Goal: Check status: Check status

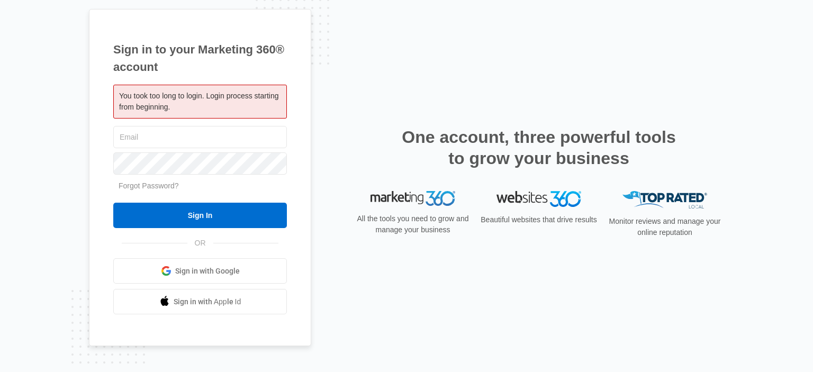
type input "[PERSON_NAME][EMAIL_ADDRESS][DOMAIN_NAME]"
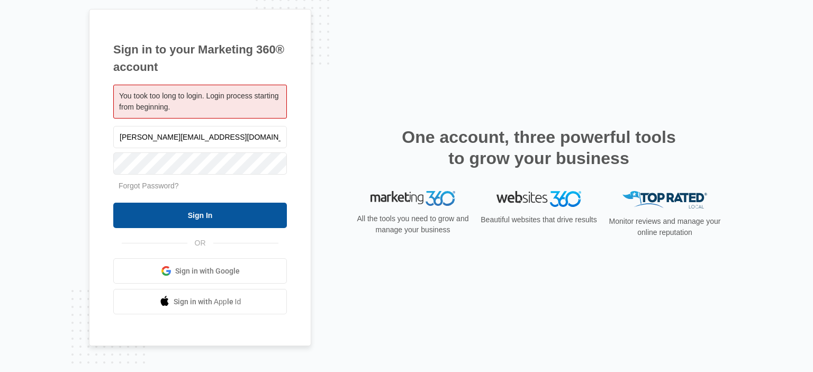
click at [210, 214] on input "Sign In" at bounding box center [200, 215] width 174 height 25
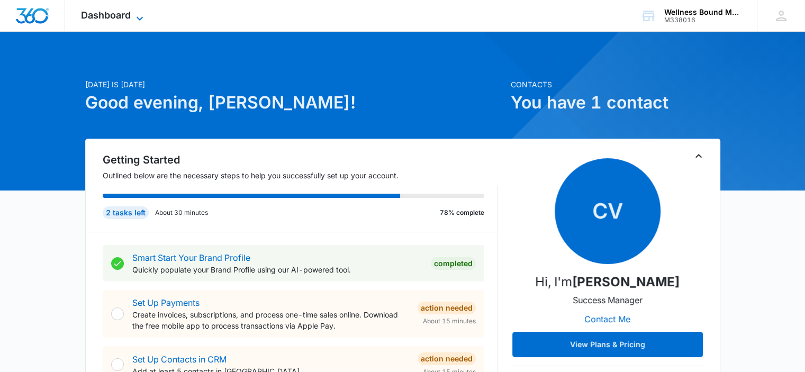
click at [119, 12] on span "Dashboard" at bounding box center [106, 15] width 50 height 11
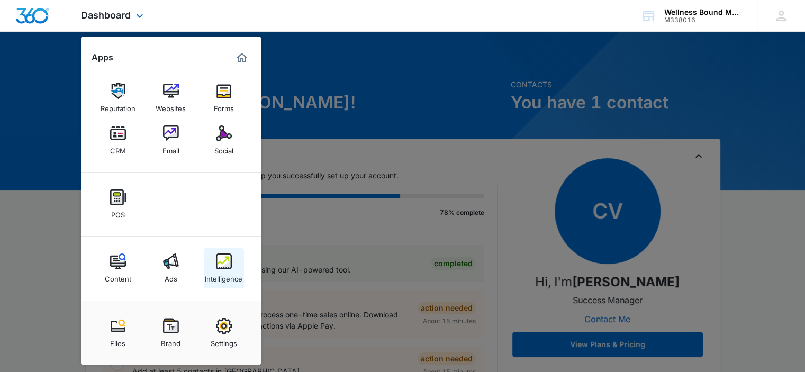
click at [229, 267] on img at bounding box center [224, 261] width 16 height 16
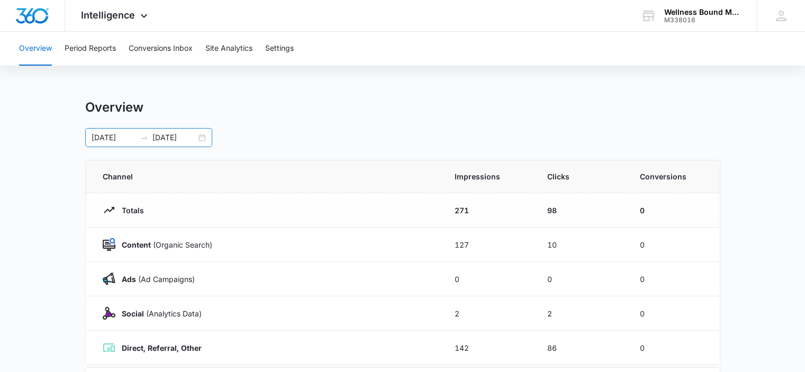
click at [202, 135] on div "09/08/2025 10/08/2025" at bounding box center [148, 137] width 127 height 19
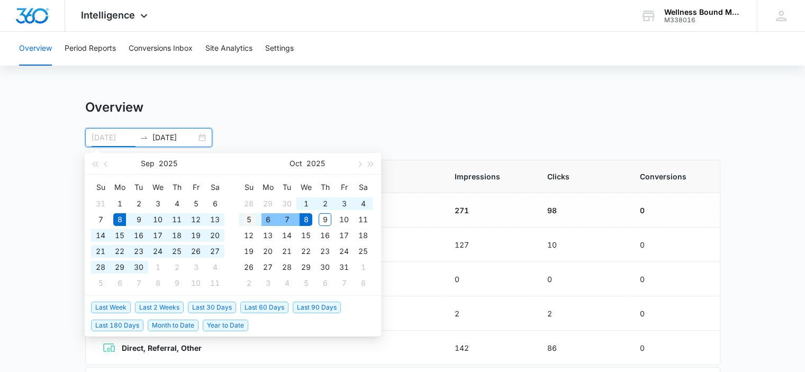
type input "10/05/2025"
click at [248, 216] on div "5" at bounding box center [248, 219] width 13 height 13
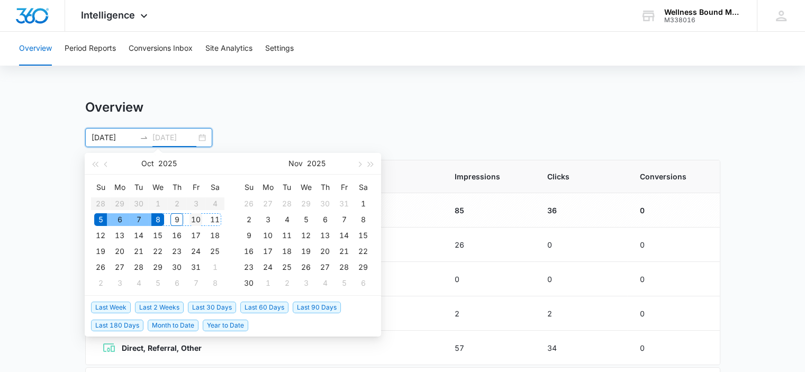
type input "10/10/2025"
click at [195, 215] on div "10" at bounding box center [195, 219] width 13 height 13
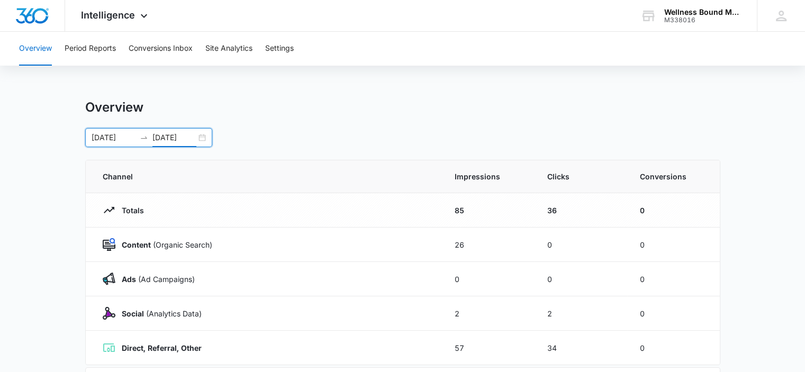
click at [720, 230] on main "Overview 10/05/2025 10/10/2025 Oct 2025 Su Mo Tu We Th Fr Sa 28 29 30 1 2 3 4 5…" at bounding box center [402, 377] width 805 height 556
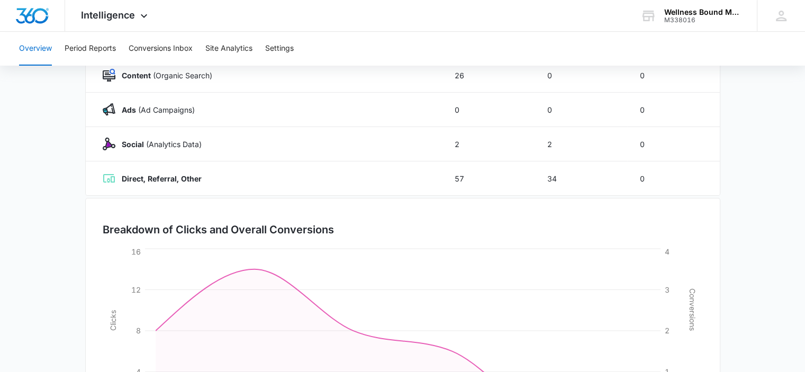
scroll to position [282, 0]
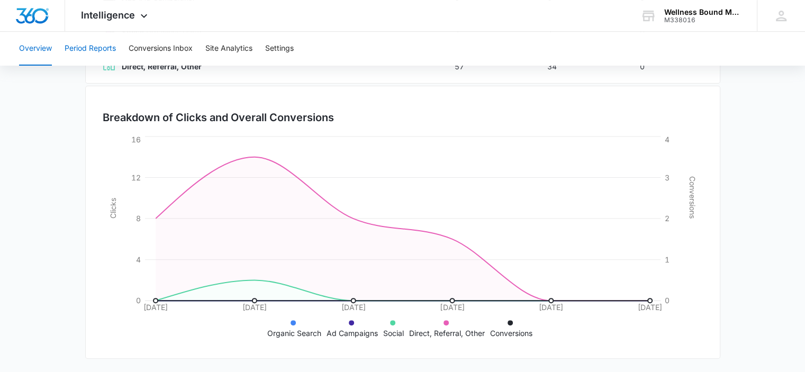
click at [102, 40] on button "Period Reports" at bounding box center [90, 49] width 51 height 34
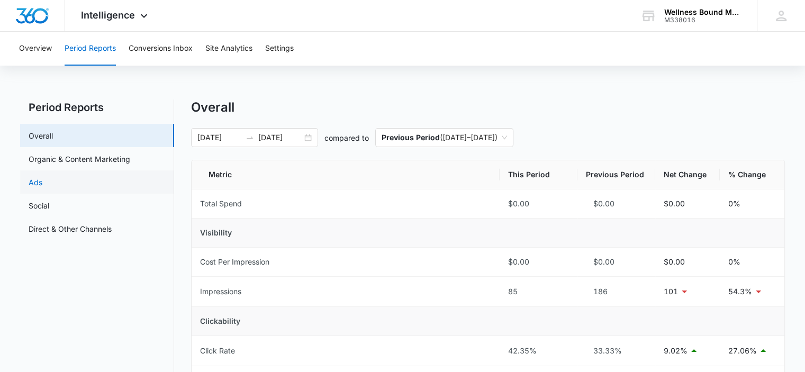
click at [38, 179] on link "Ads" at bounding box center [36, 182] width 14 height 11
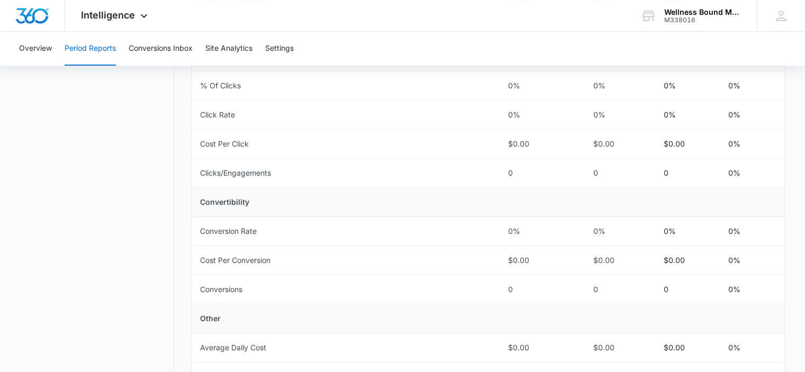
scroll to position [389, 0]
